Goal: Information Seeking & Learning: Learn about a topic

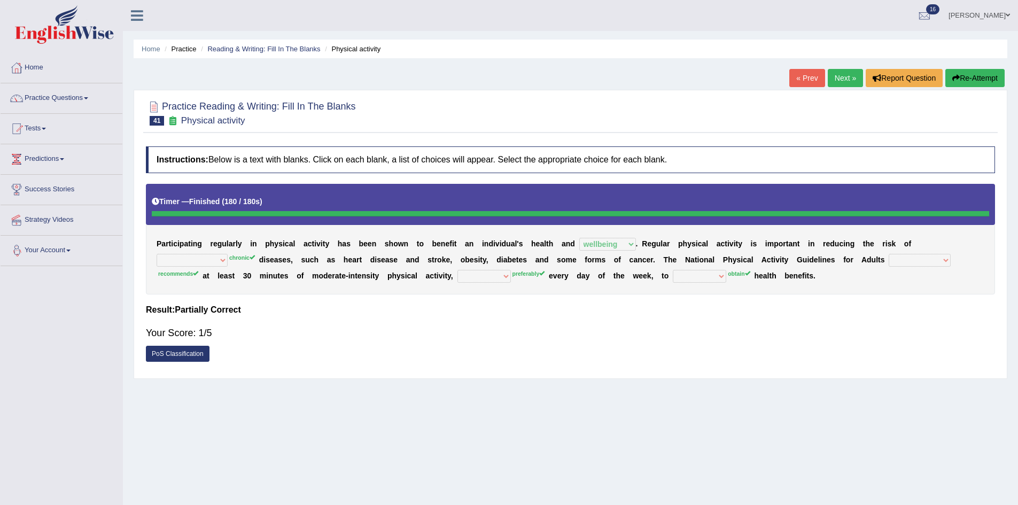
select select "wellbeing"
click at [985, 82] on button "Re-Attempt" at bounding box center [974, 78] width 59 height 18
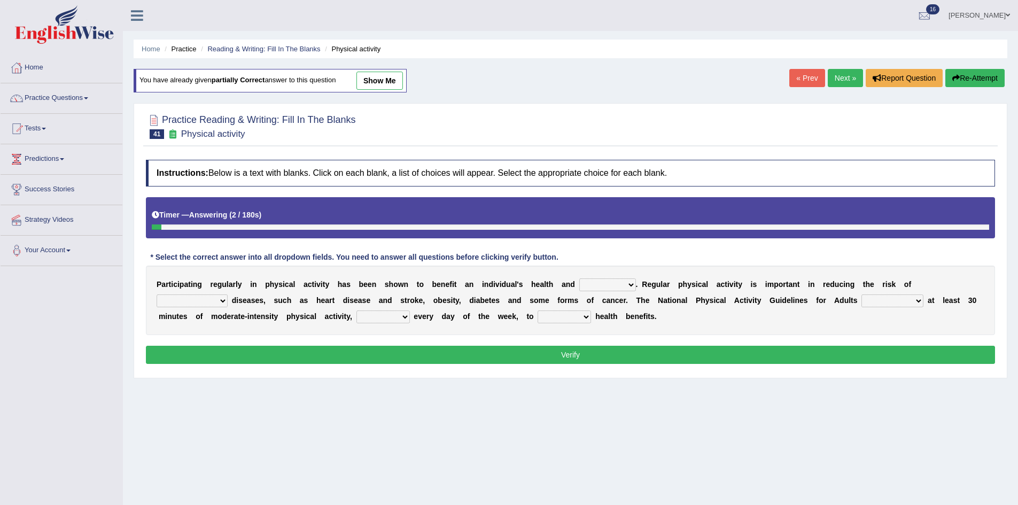
click at [624, 281] on select "values immortality expectation wellbeing" at bounding box center [607, 284] width 57 height 13
select select "wellbeing"
click at [579, 278] on select "values immortality expectation wellbeing" at bounding box center [607, 284] width 57 height 13
click at [215, 301] on select "chronic contraindicated untouched detectable" at bounding box center [192, 300] width 71 height 13
select select "chronic"
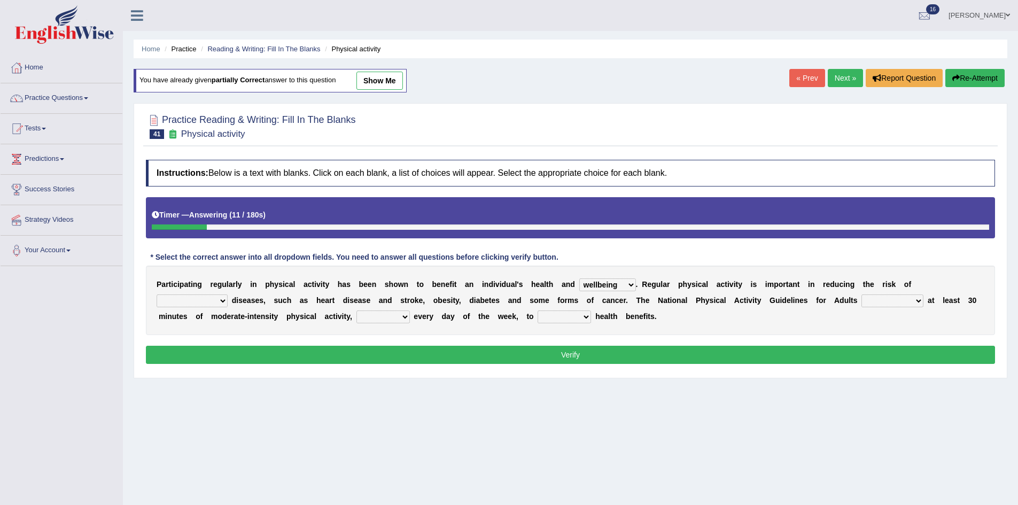
click at [157, 294] on select "chronic contraindicated untouched detectable" at bounding box center [192, 300] width 71 height 13
click at [903, 305] on select "excludes recommends denotes defies" at bounding box center [892, 300] width 62 height 13
select select "recommends"
click at [861, 294] on select "excludes recommends denotes defies" at bounding box center [892, 300] width 62 height 13
click at [401, 318] on select "relatively absolutely preferably namely" at bounding box center [382, 316] width 53 height 13
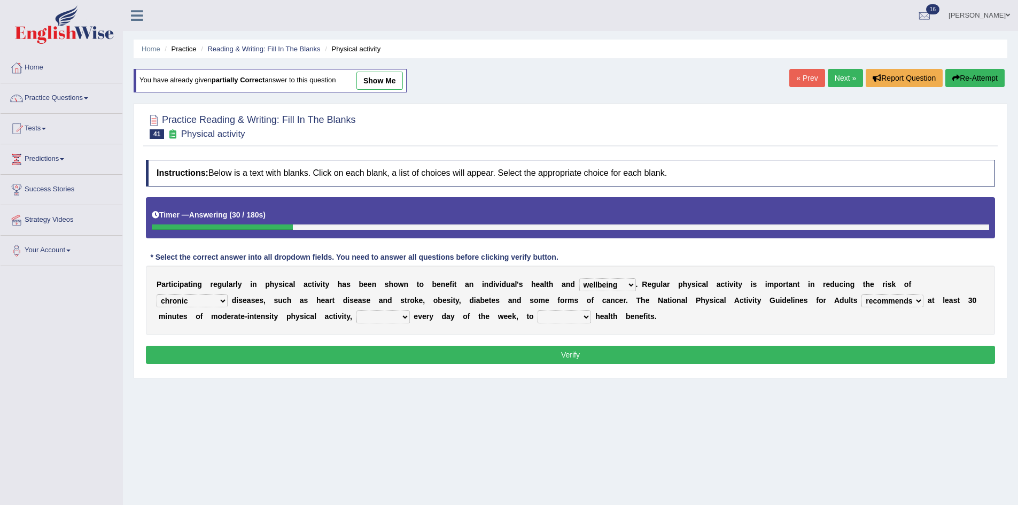
select select "preferably"
click at [356, 310] on select "relatively absolutely preferably namely" at bounding box center [382, 316] width 53 height 13
click at [576, 319] on select "charge obtain weigh estimate" at bounding box center [563, 316] width 53 height 13
select select "obtain"
click at [537, 310] on select "charge obtain weigh estimate" at bounding box center [563, 316] width 53 height 13
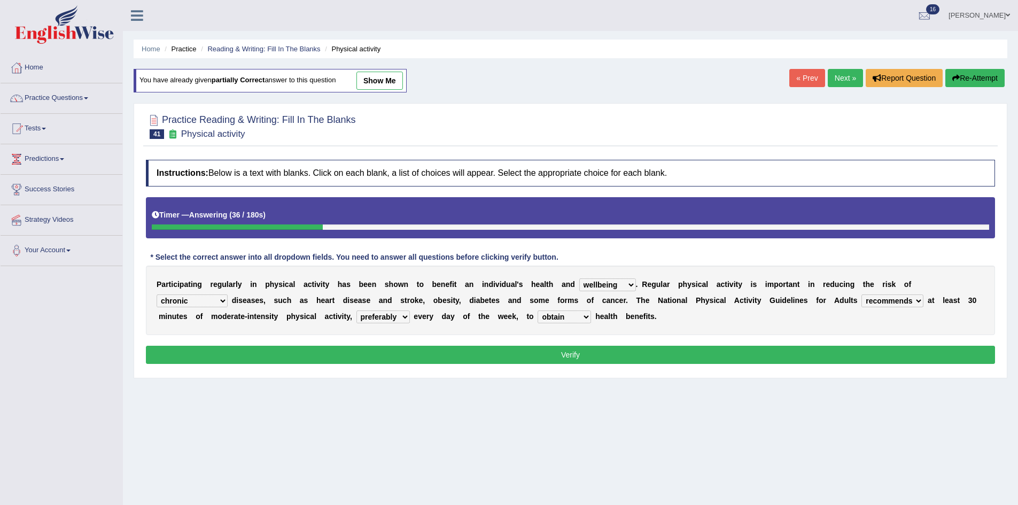
click at [560, 316] on select "charge obtain weigh estimate" at bounding box center [563, 316] width 53 height 13
click at [627, 332] on div "P a r t i c i p a t i n g r e g u l a r l y i n p h y s i c a l a c t i v i t y…" at bounding box center [570, 300] width 849 height 69
click at [620, 348] on button "Verify" at bounding box center [570, 355] width 849 height 18
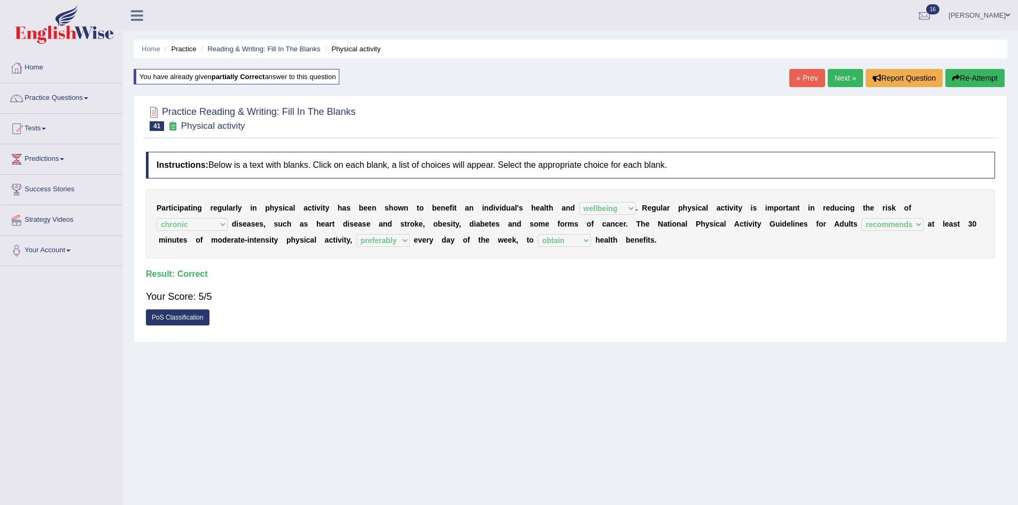
click at [845, 76] on link "Next »" at bounding box center [845, 78] width 35 height 18
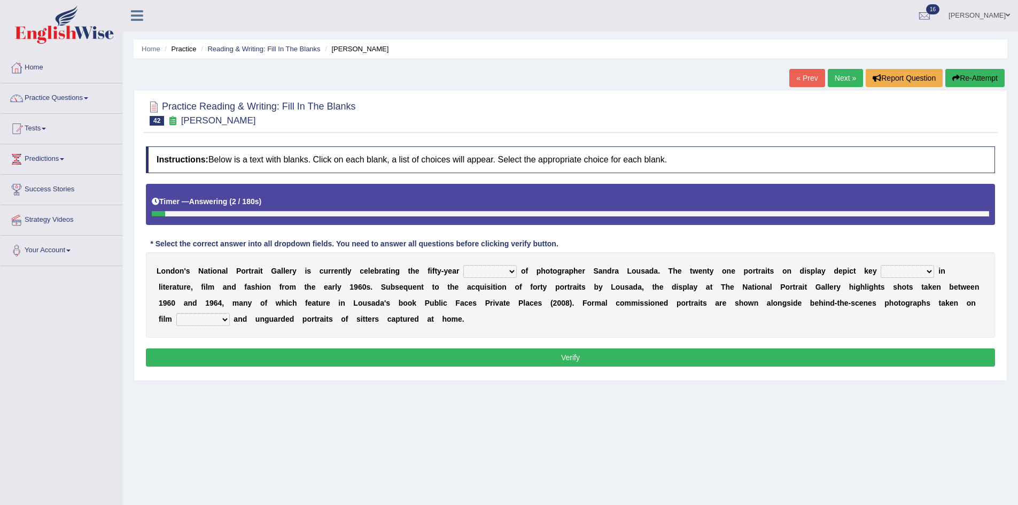
click at [504, 271] on select "invitation promotion training career" at bounding box center [489, 271] width 53 height 13
select select "invitation"
click at [463, 265] on select "invitation promotion training career" at bounding box center [489, 271] width 53 height 13
click at [505, 270] on select "invitation promotion training career" at bounding box center [489, 271] width 53 height 13
click at [581, 321] on div "L o n d o n ' s N a t i o n a l P o r t r a i t G a l l e r y i s c u r r e n t…" at bounding box center [570, 294] width 849 height 85
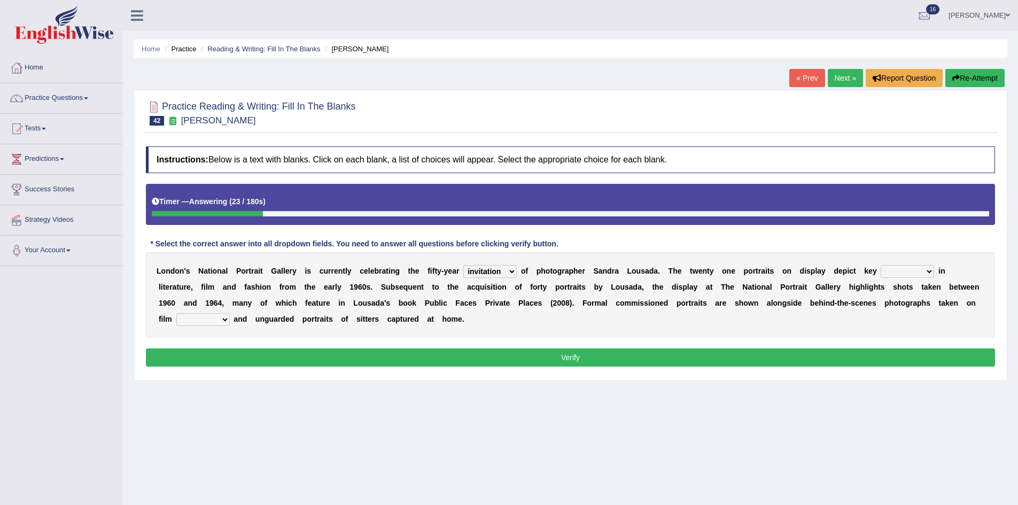
click at [929, 274] on select "figures gadgets fashions genres" at bounding box center [906, 271] width 53 height 13
click at [880, 265] on select "figures gadgets fashions genres" at bounding box center [906, 271] width 53 height 13
click at [900, 268] on select "figures gadgets fashions genres" at bounding box center [906, 271] width 53 height 13
select select "genres"
click at [880, 265] on select "figures gadgets fashions genres" at bounding box center [906, 271] width 53 height 13
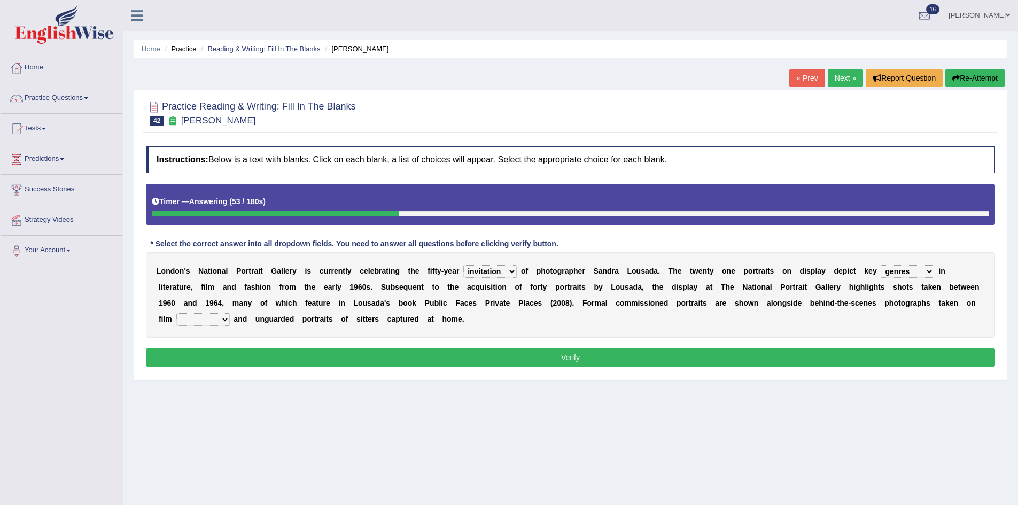
click at [909, 267] on select "figures gadgets fashions genres" at bounding box center [906, 271] width 53 height 13
click at [972, 323] on div "L o n d o n ' s N a t i o n a l P o r t r a i t G a l l e r y i s c u r r e n t…" at bounding box center [570, 294] width 849 height 85
click at [217, 319] on select "gists sets tickets aisles" at bounding box center [202, 319] width 53 height 13
select select "aisles"
click at [176, 313] on select "gists sets tickets aisles" at bounding box center [202, 319] width 53 height 13
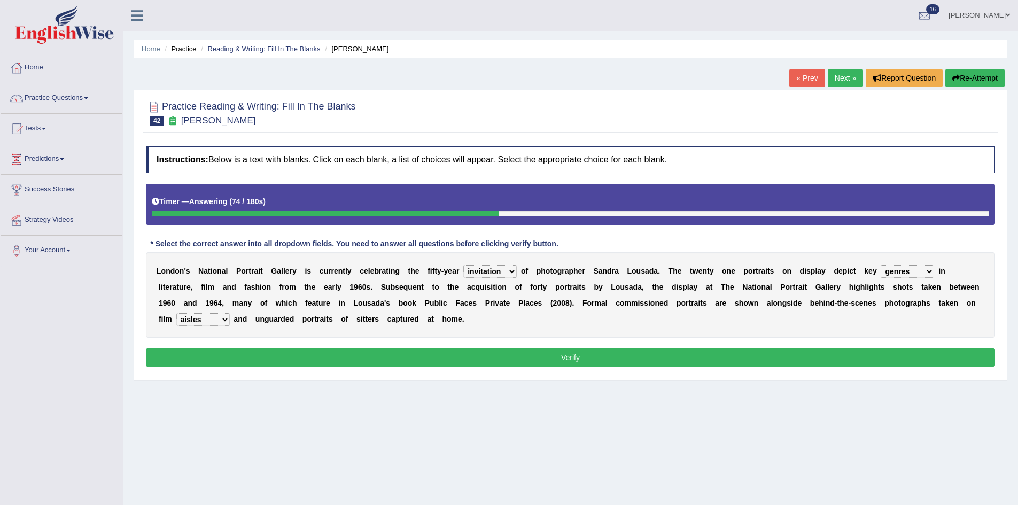
click at [254, 358] on button "Verify" at bounding box center [570, 357] width 849 height 18
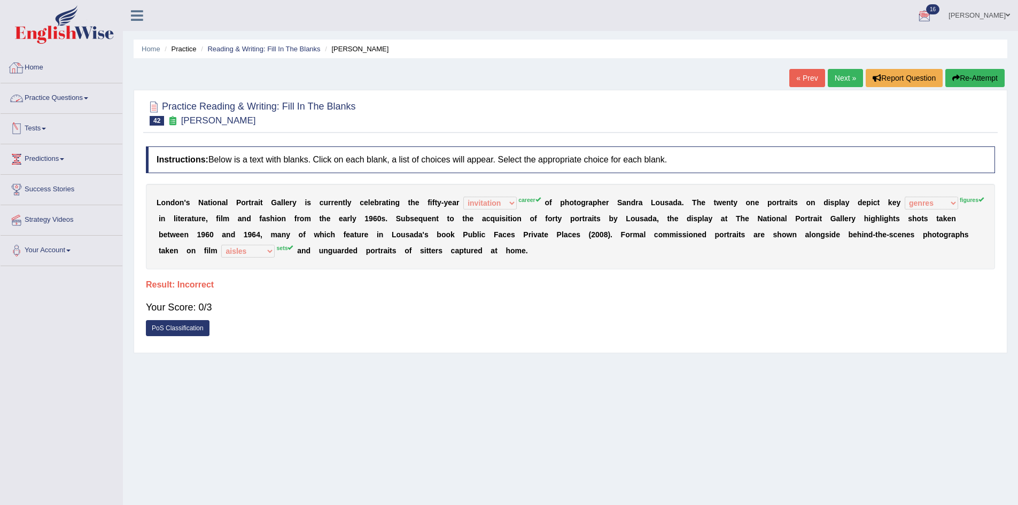
click at [68, 99] on link "Practice Questions" at bounding box center [62, 96] width 122 height 27
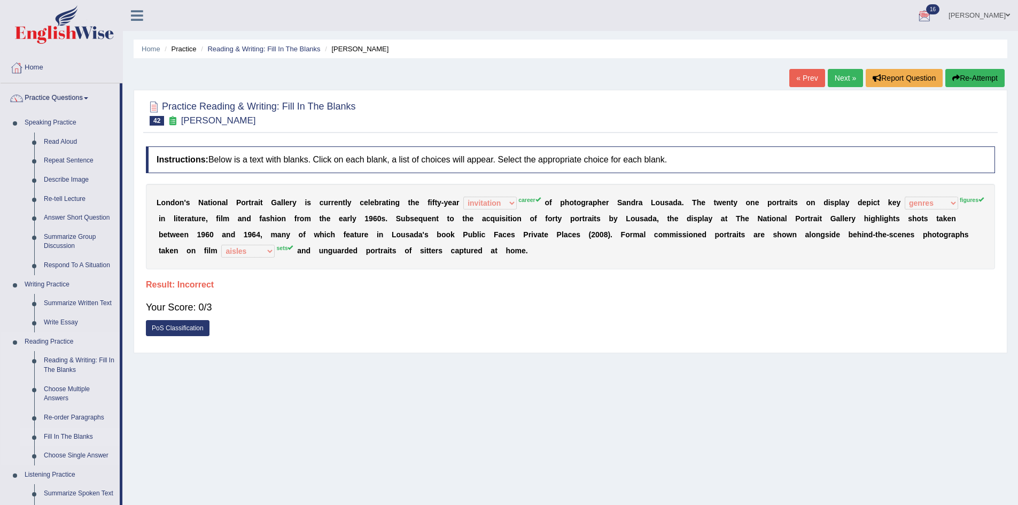
click at [77, 438] on link "Fill In The Blanks" at bounding box center [79, 436] width 81 height 19
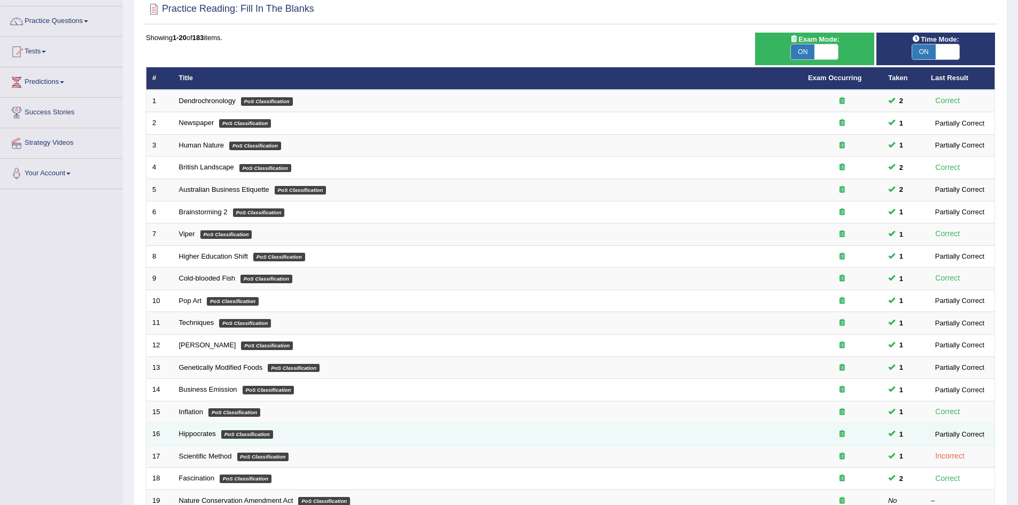
scroll to position [202, 0]
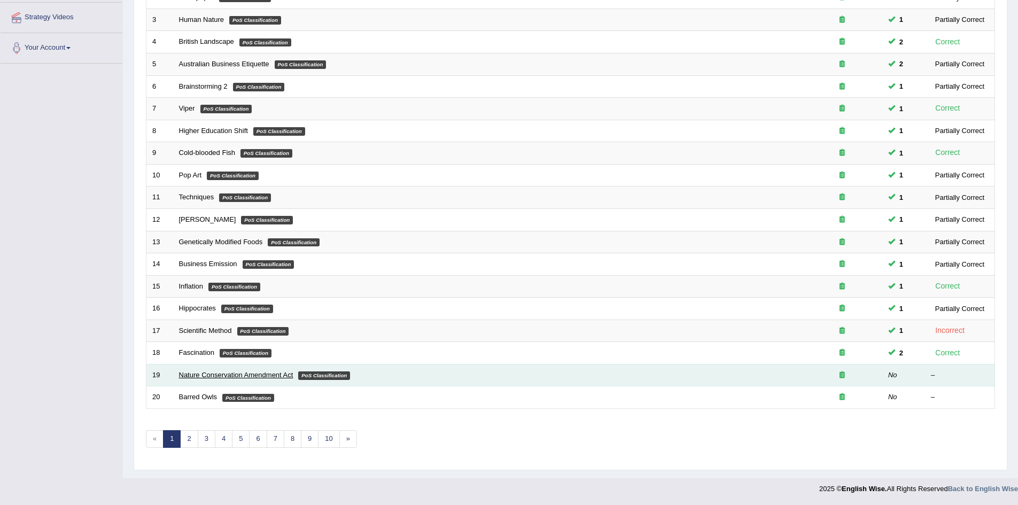
click at [213, 371] on link "Nature Conservation Amendment Act" at bounding box center [236, 375] width 114 height 8
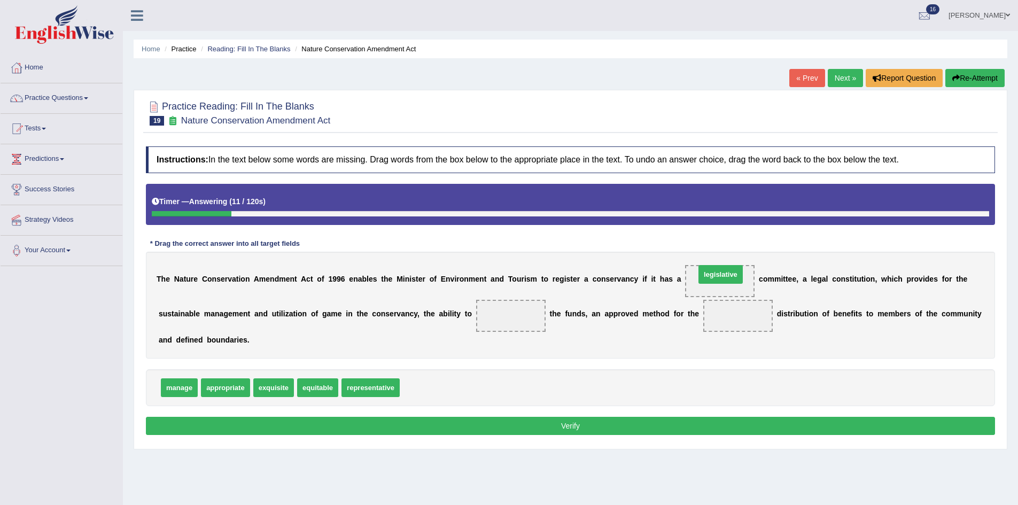
drag, startPoint x: 422, startPoint y: 388, endPoint x: 724, endPoint y: 274, distance: 322.8
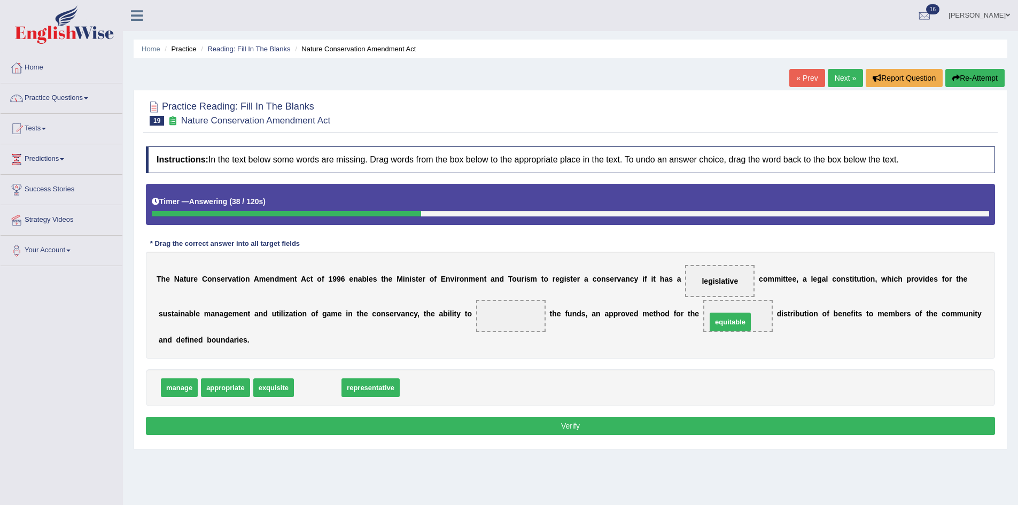
drag, startPoint x: 326, startPoint y: 393, endPoint x: 735, endPoint y: 323, distance: 414.1
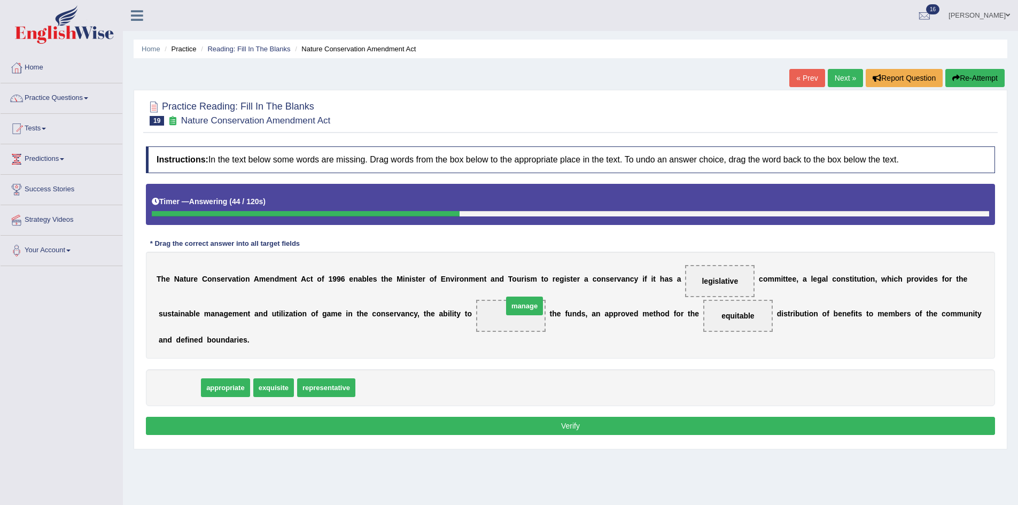
drag, startPoint x: 183, startPoint y: 388, endPoint x: 528, endPoint y: 307, distance: 354.7
click at [493, 430] on button "Verify" at bounding box center [570, 426] width 849 height 18
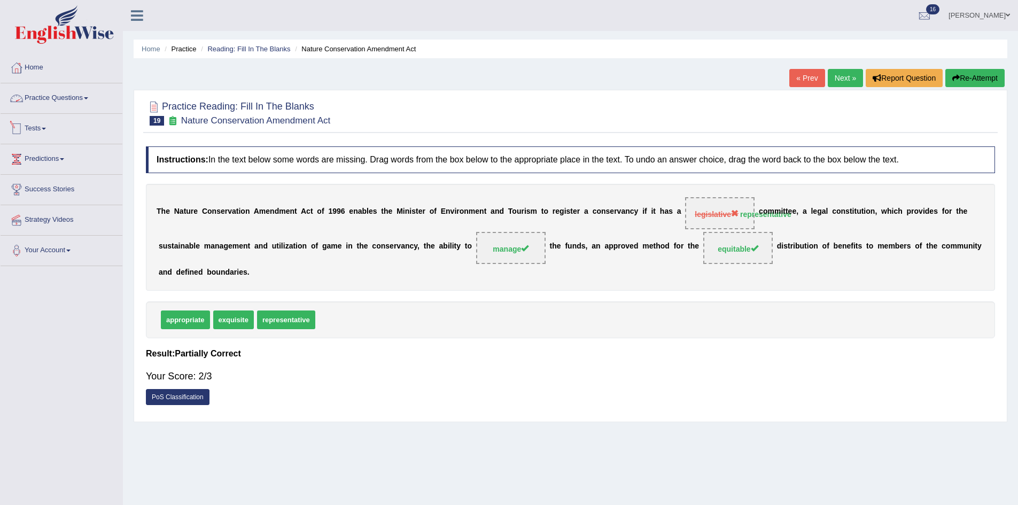
click at [32, 95] on link "Practice Questions" at bounding box center [62, 96] width 122 height 27
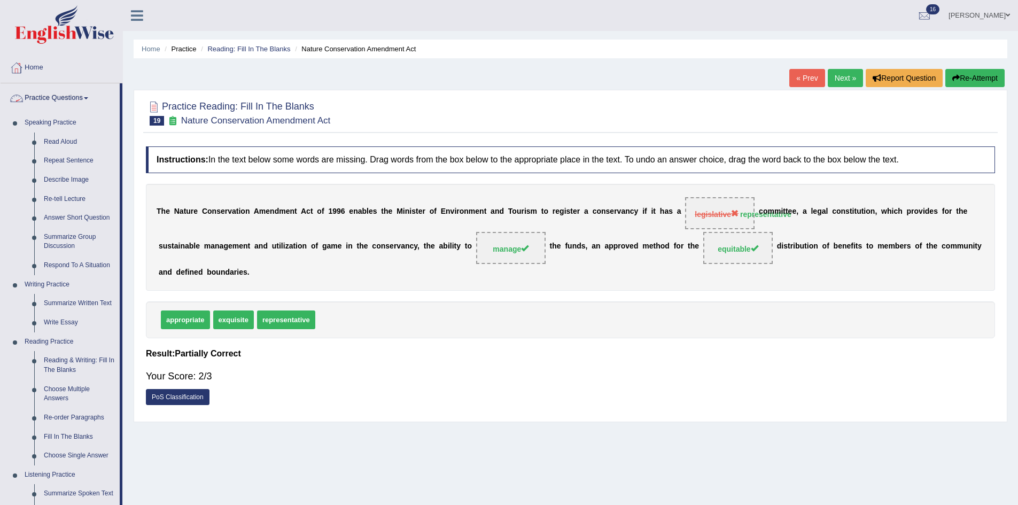
click at [53, 62] on link "Home" at bounding box center [62, 66] width 122 height 27
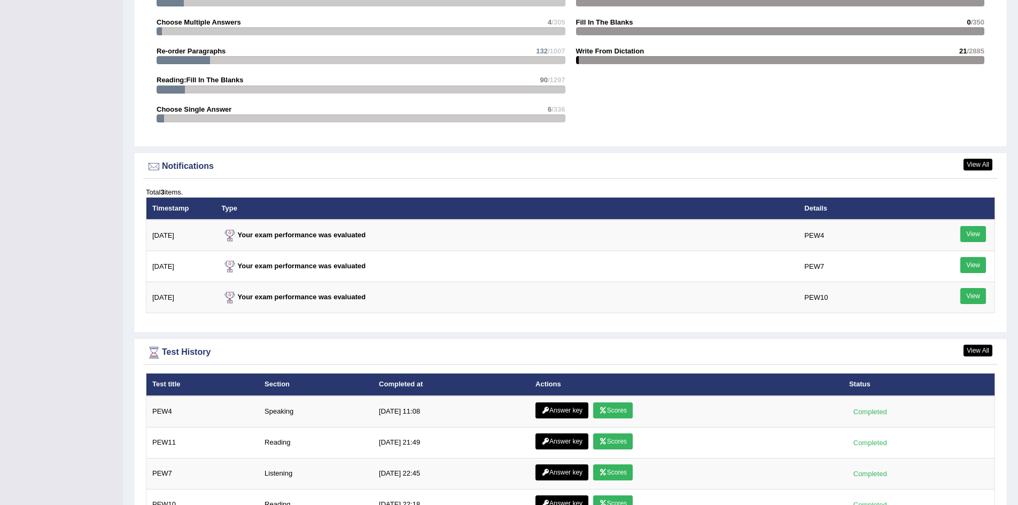
scroll to position [1175, 0]
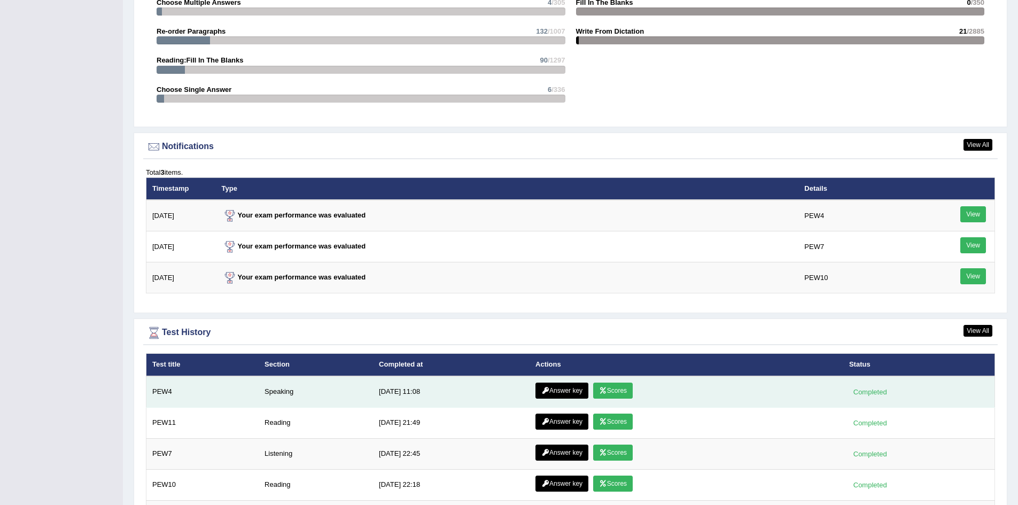
click at [623, 385] on link "Scores" at bounding box center [613, 391] width 40 height 16
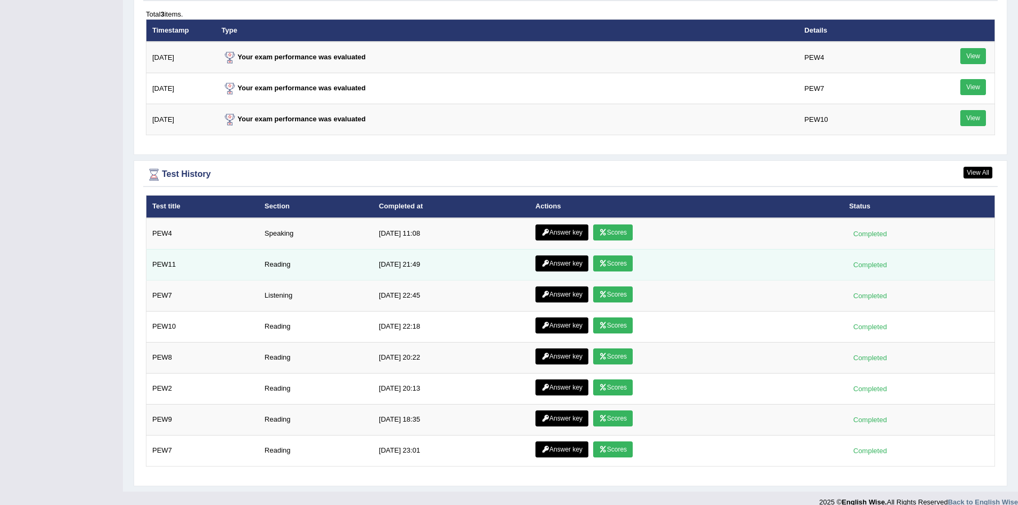
scroll to position [1347, 0]
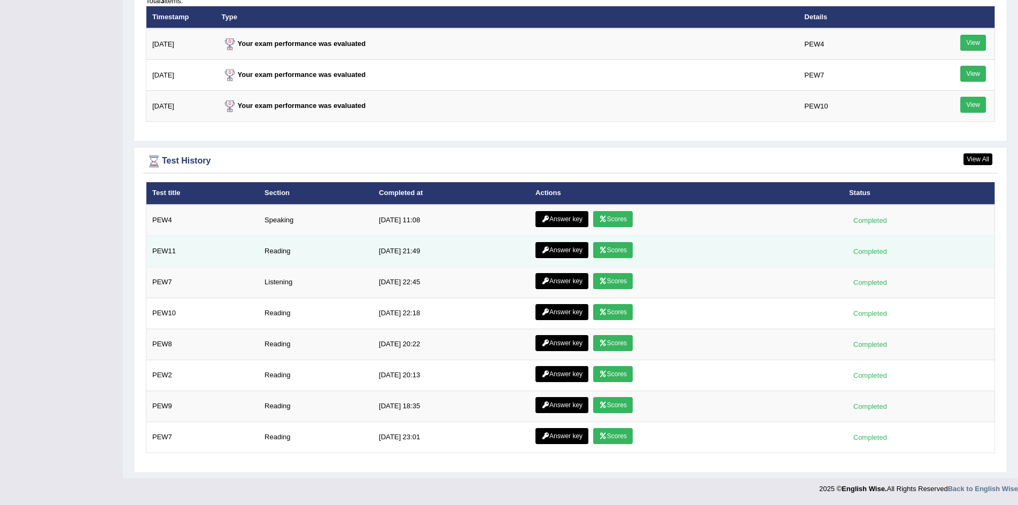
click at [615, 248] on link "Scores" at bounding box center [613, 250] width 40 height 16
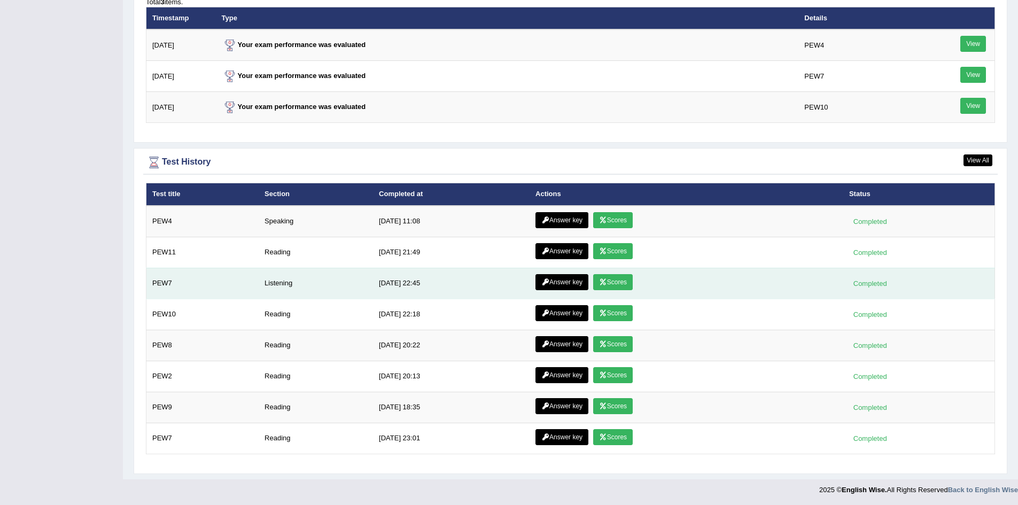
click at [610, 285] on link "Scores" at bounding box center [613, 282] width 40 height 16
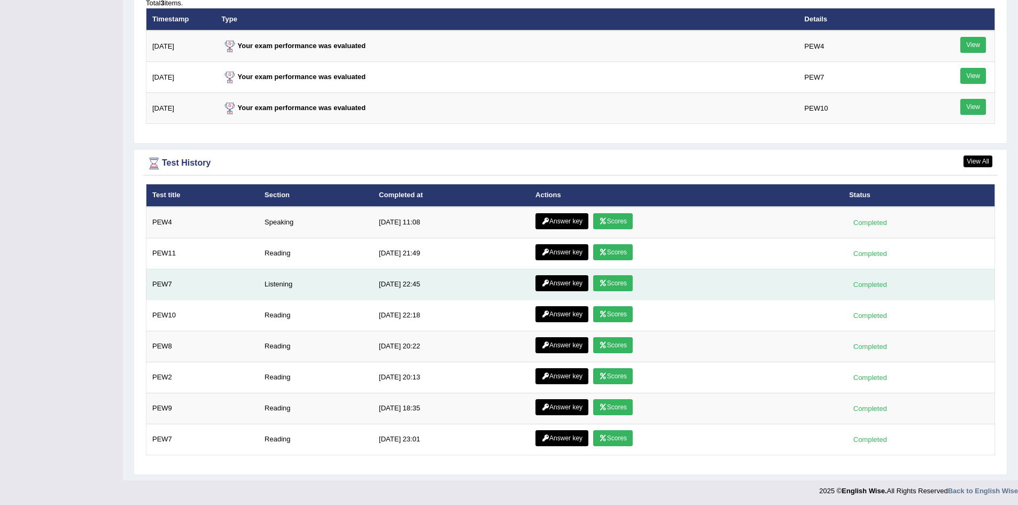
click at [615, 287] on link "Scores" at bounding box center [613, 283] width 40 height 16
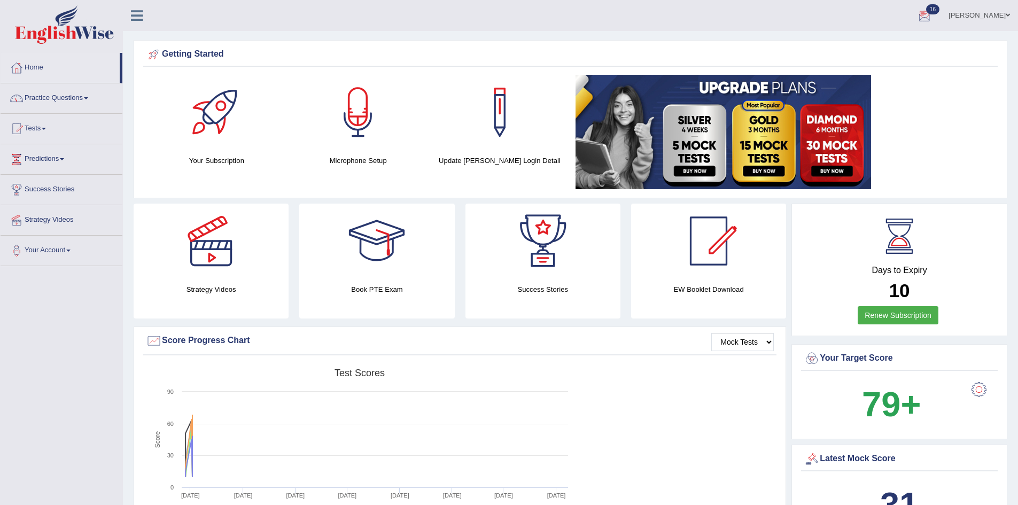
click at [932, 14] on div at bounding box center [924, 16] width 16 height 16
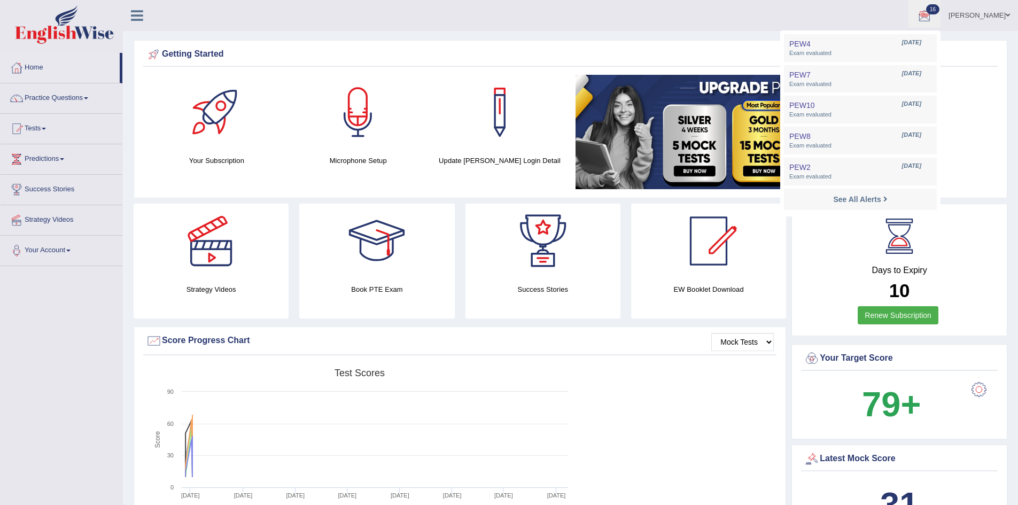
click at [584, 95] on img at bounding box center [722, 132] width 295 height 114
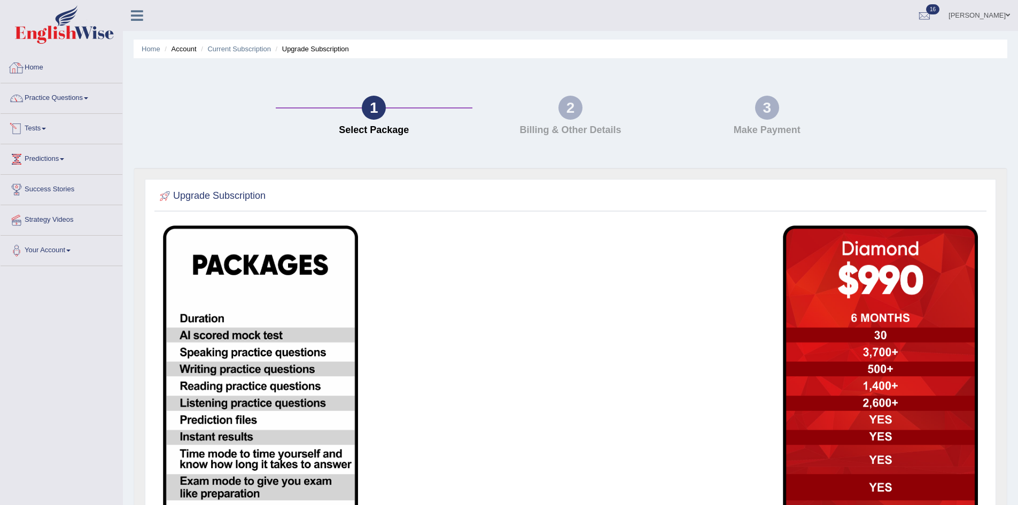
click at [38, 59] on link "Home" at bounding box center [62, 66] width 122 height 27
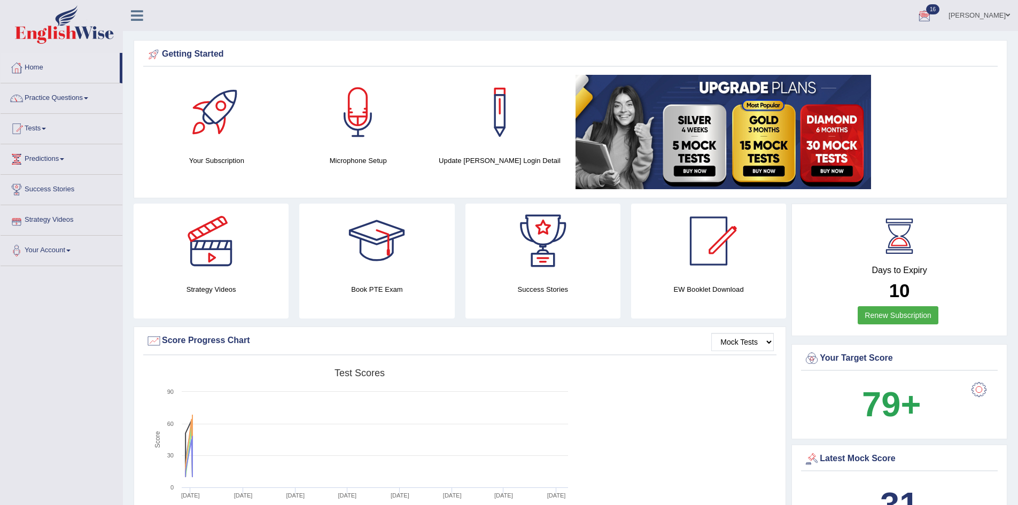
click at [996, 6] on link "[PERSON_NAME]" at bounding box center [978, 14] width 77 height 28
click at [944, 93] on link "Subscription: Diamond Package" at bounding box center [958, 99] width 115 height 36
click at [997, 12] on link "Dilgi Divakar" at bounding box center [978, 14] width 77 height 28
click at [938, 139] on link "Log out" at bounding box center [958, 139] width 115 height 25
